Goal: Task Accomplishment & Management: Complete application form

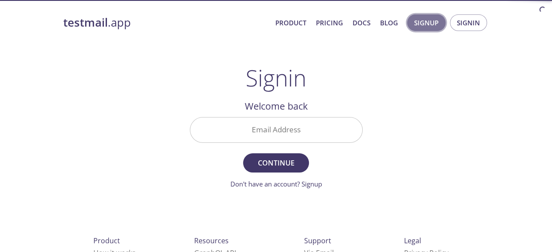
click at [420, 27] on span "Signup" at bounding box center [426, 22] width 24 height 11
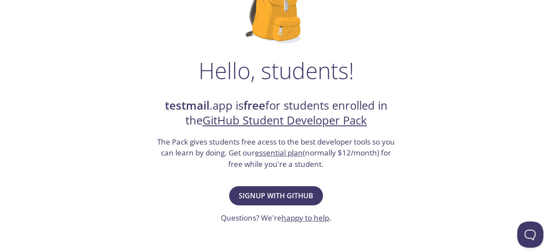
scroll to position [96, 0]
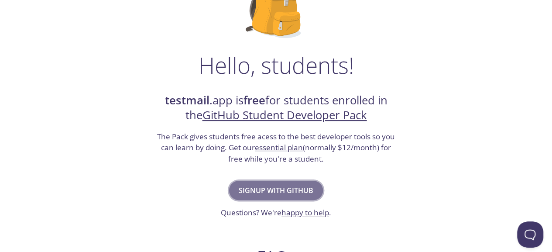
click at [290, 188] on span "Signup with GitHub" at bounding box center [276, 190] width 75 height 12
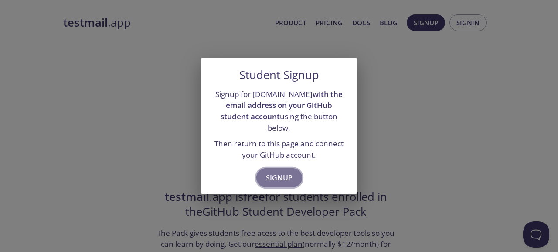
click at [284, 178] on button "Signup" at bounding box center [279, 177] width 46 height 19
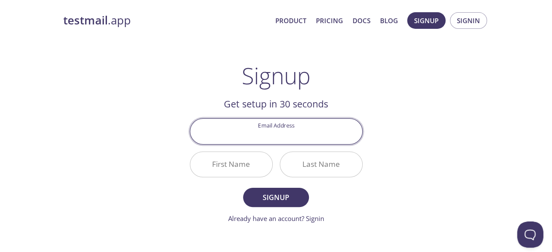
scroll to position [3, 0]
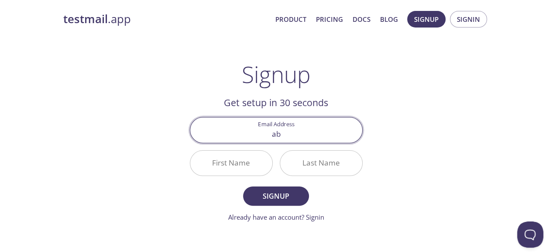
type input "abdulla.khan.31684@khi.iba.edu.pk"
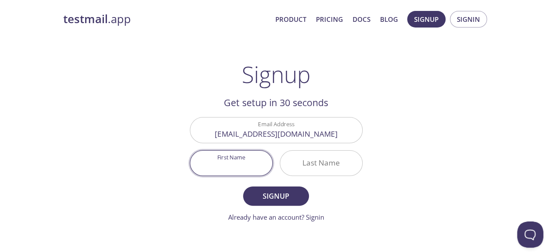
click at [218, 160] on input "First Name" at bounding box center [231, 162] width 82 height 25
type input "ABDULLAH"
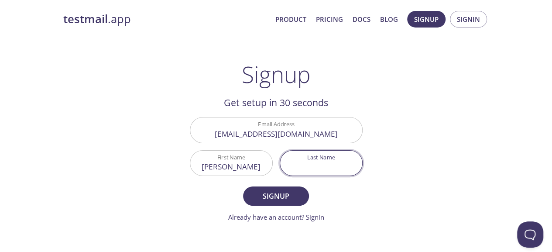
click at [307, 167] on input "Last Name" at bounding box center [321, 162] width 82 height 25
type input "SIRAJ KHAN"
click at [274, 194] on span "Signup" at bounding box center [275, 196] width 46 height 12
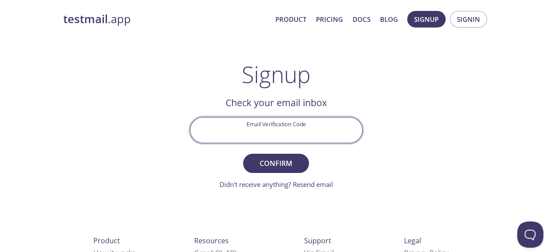
click at [324, 130] on input "Email Verification Code" at bounding box center [276, 129] width 172 height 25
type input "22VCHWY"
click at [243, 154] on button "Confirm" at bounding box center [275, 163] width 65 height 19
